Goal: Task Accomplishment & Management: Manage account settings

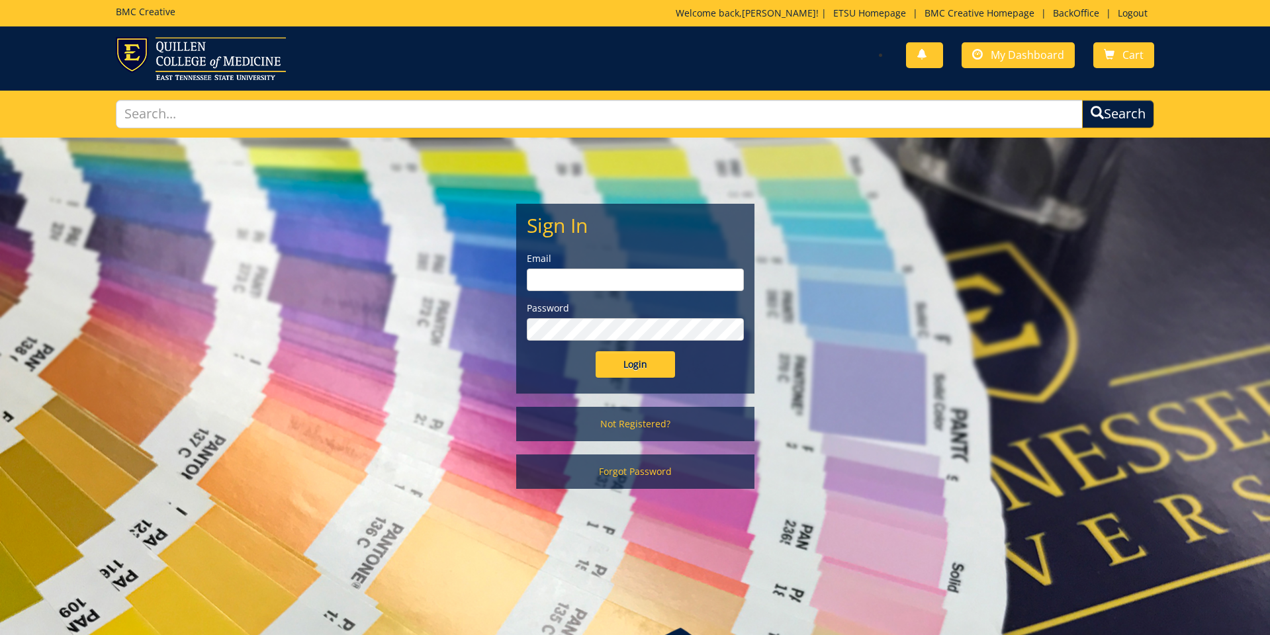
type input "[EMAIL_ADDRESS][DOMAIN_NAME]"
click at [629, 371] on input "Login" at bounding box center [635, 364] width 79 height 26
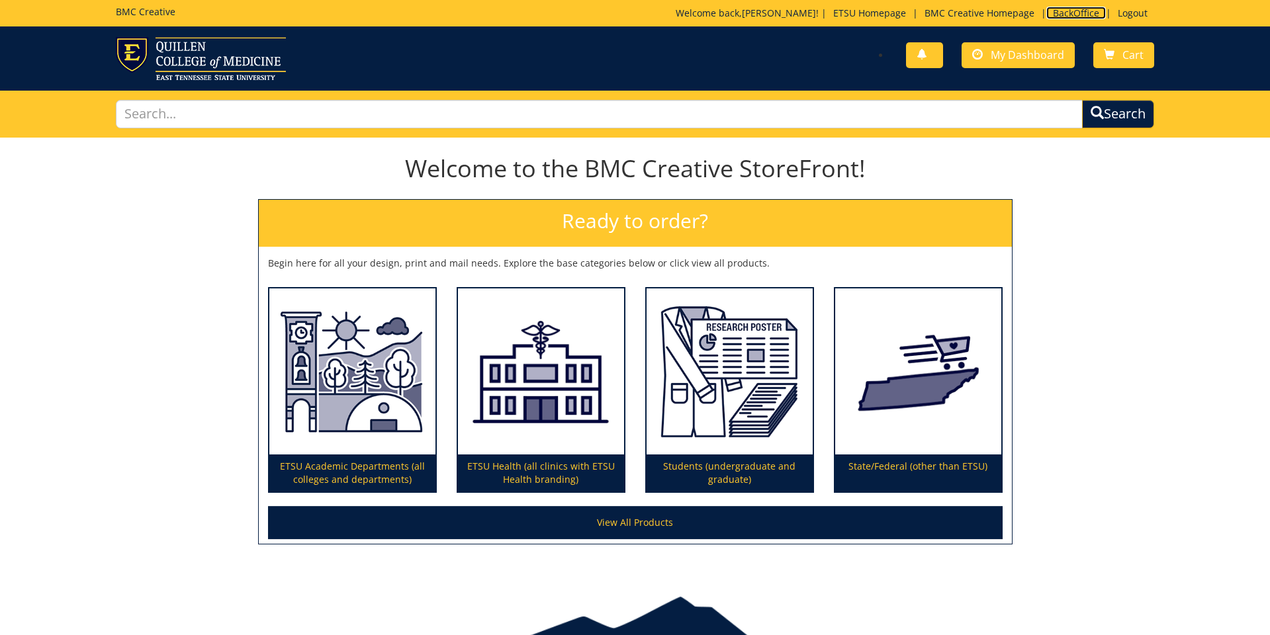
click at [1062, 13] on link "BackOffice" at bounding box center [1076, 13] width 60 height 13
